Goal: Information Seeking & Learning: Learn about a topic

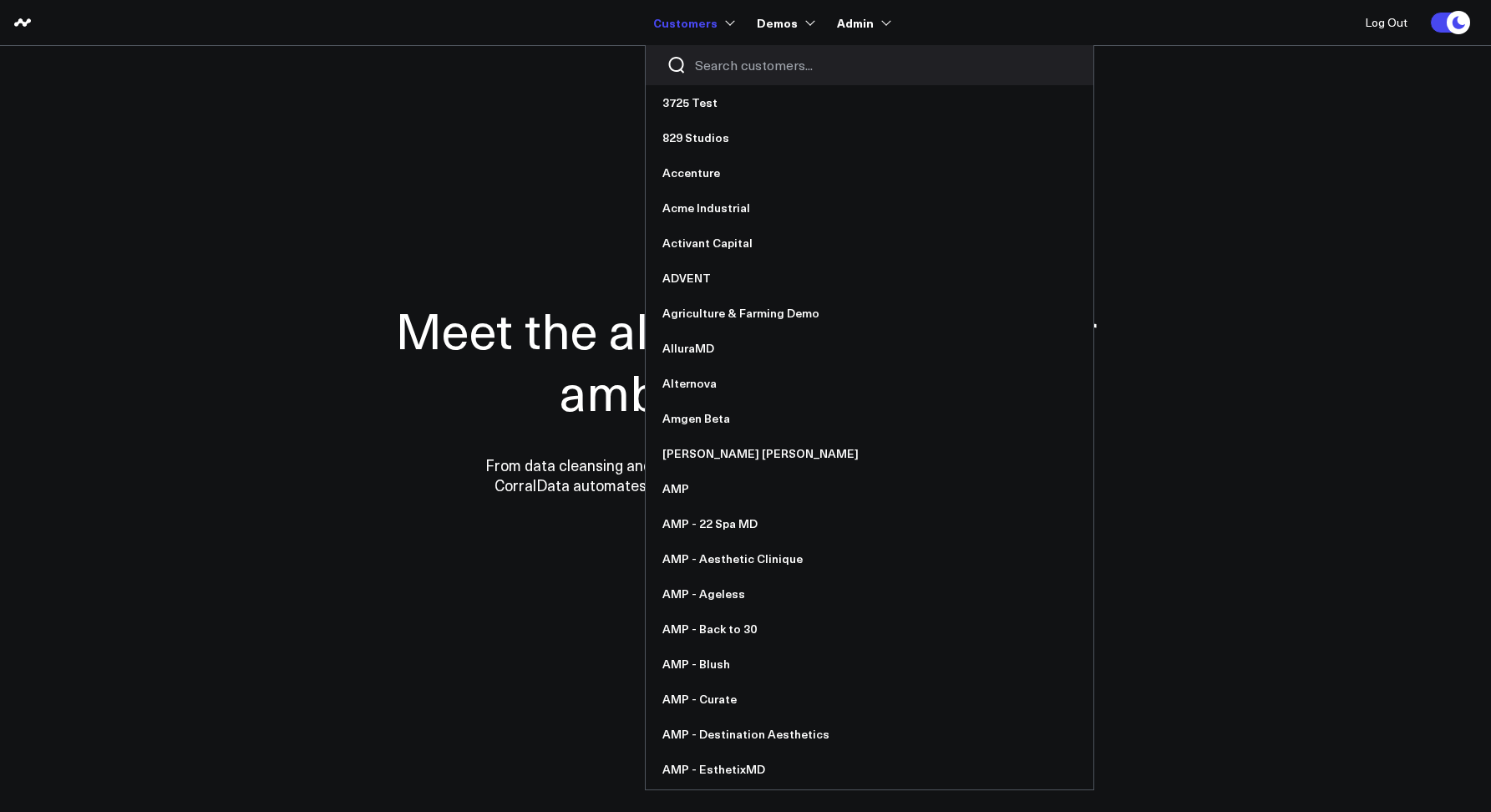
click at [709, 65] on input "Search customers input" at bounding box center [884, 65] width 377 height 19
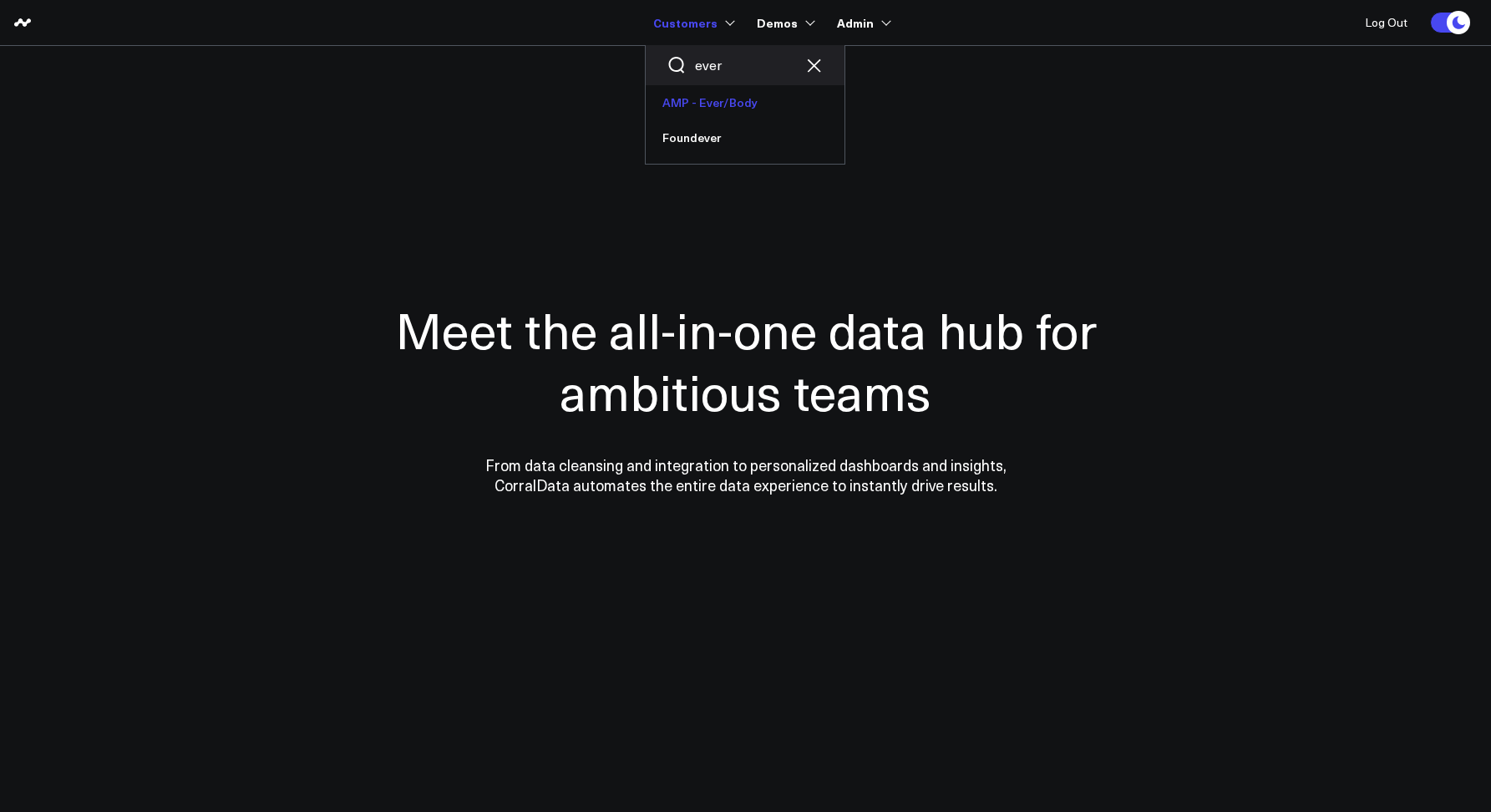
type input "ever"
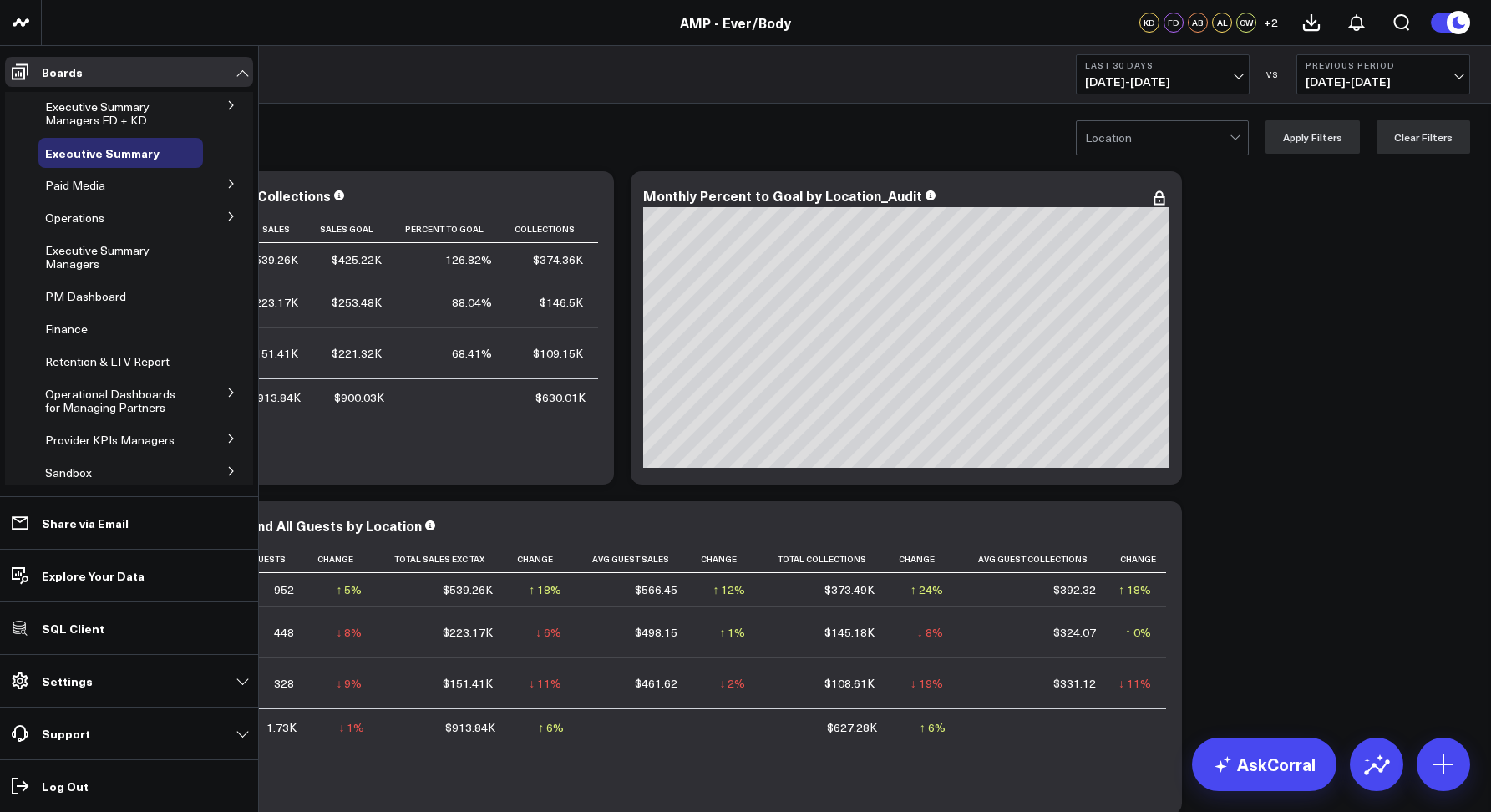
click at [227, 185] on icon at bounding box center [231, 183] width 10 height 10
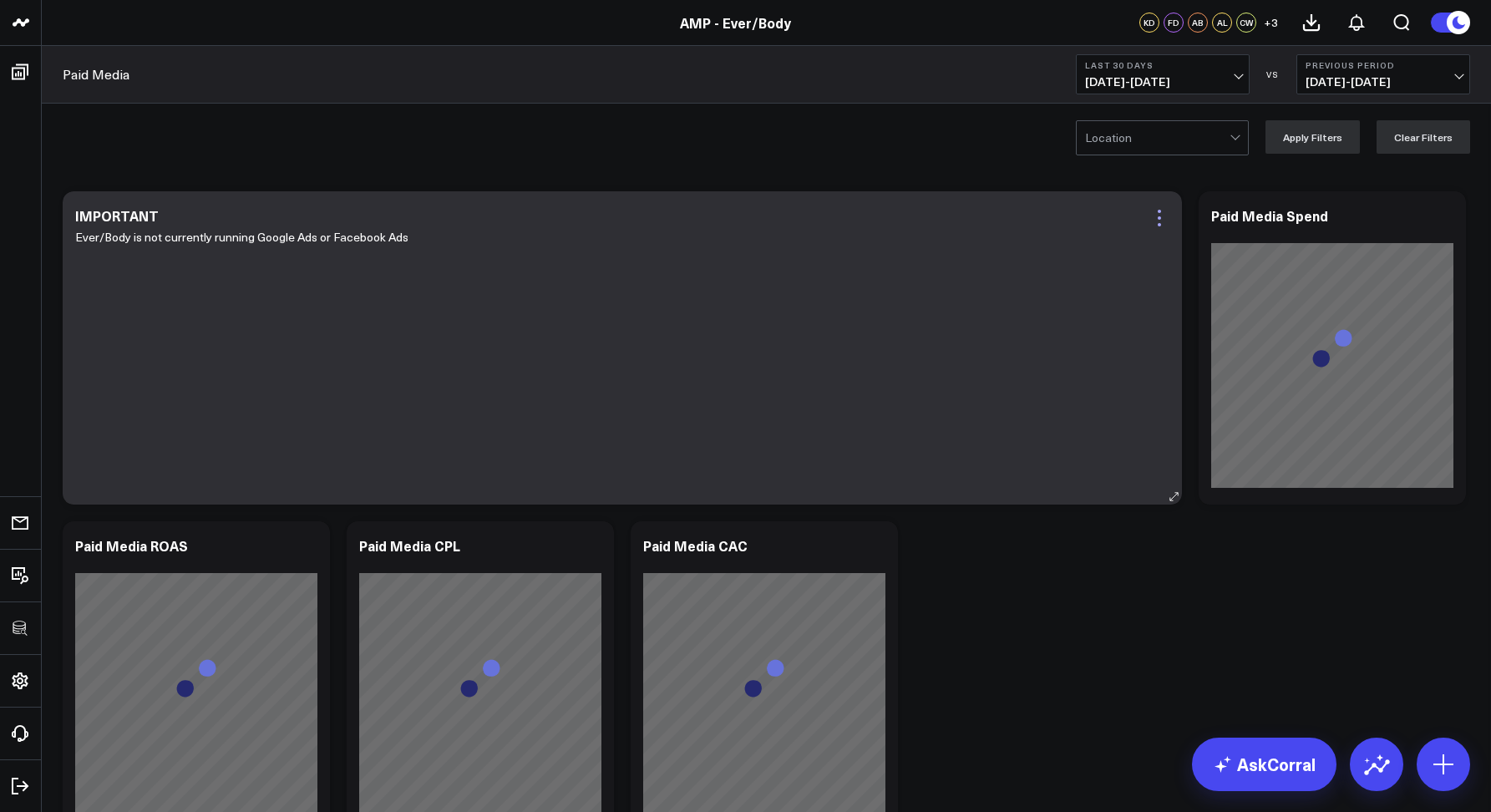
click at [1161, 225] on icon at bounding box center [1159, 217] width 20 height 20
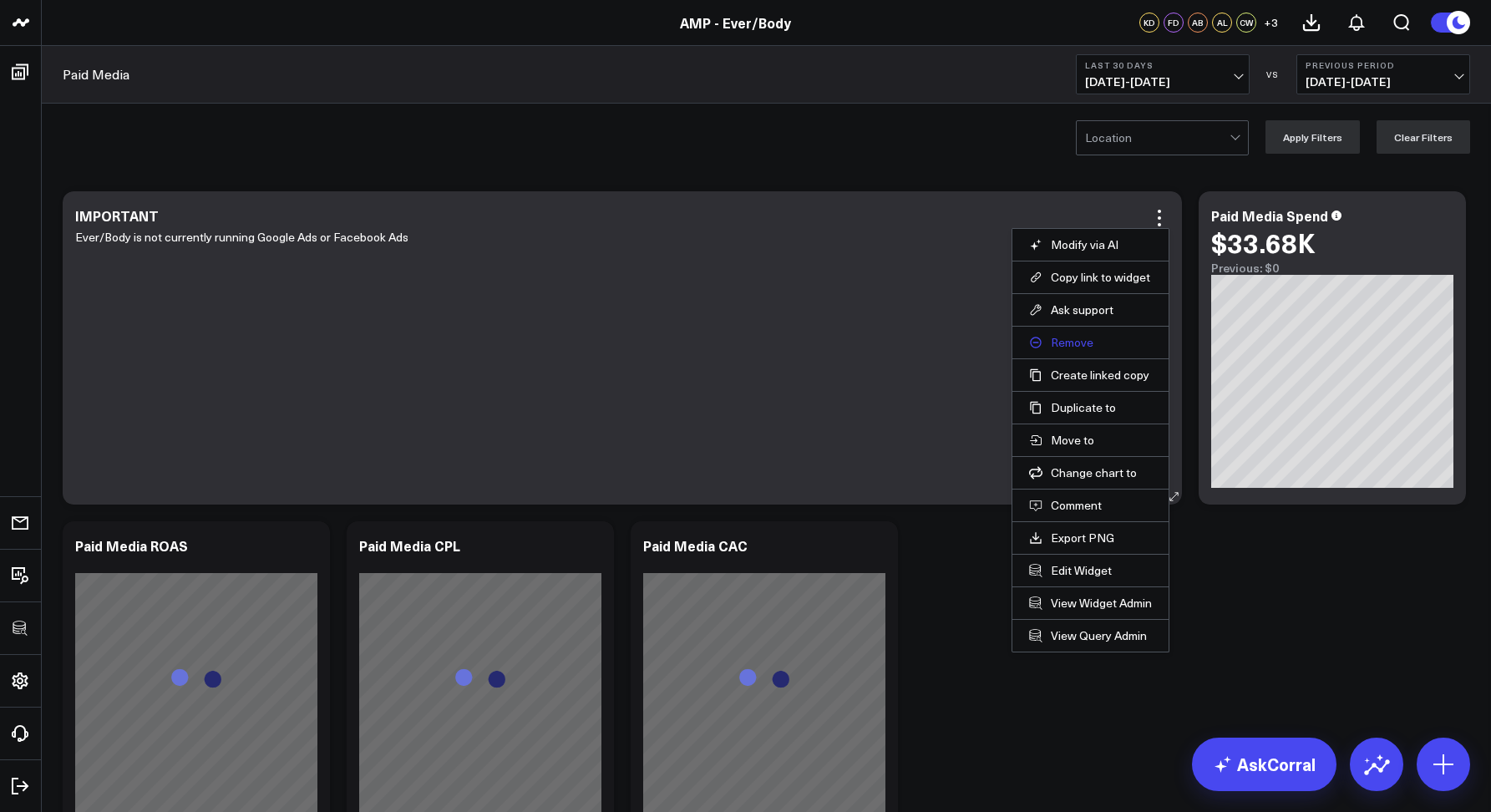
click at [1065, 345] on button "Remove" at bounding box center [1090, 342] width 123 height 15
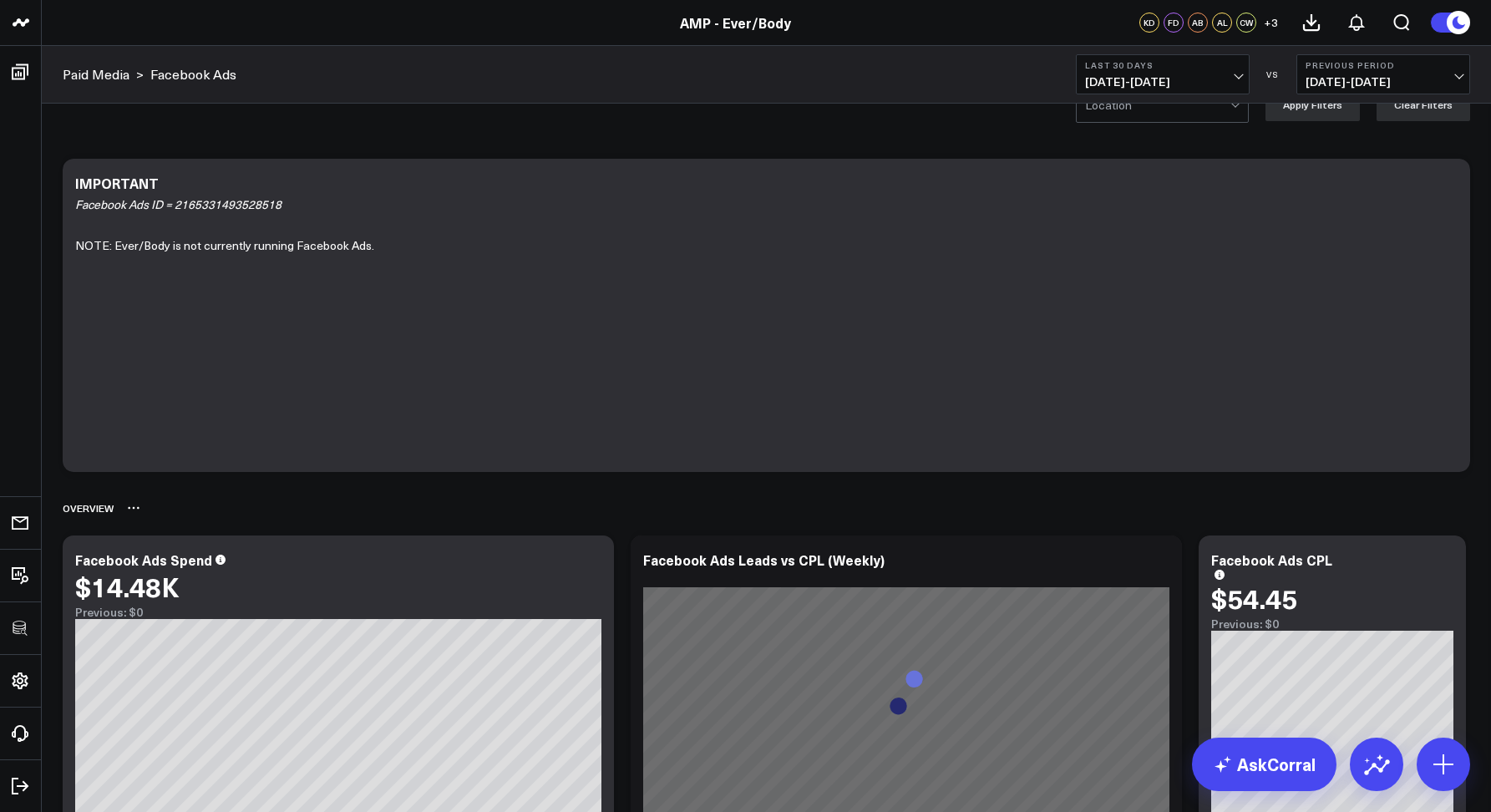
scroll to position [305, 0]
